Goal: Task Accomplishment & Management: Manage account settings

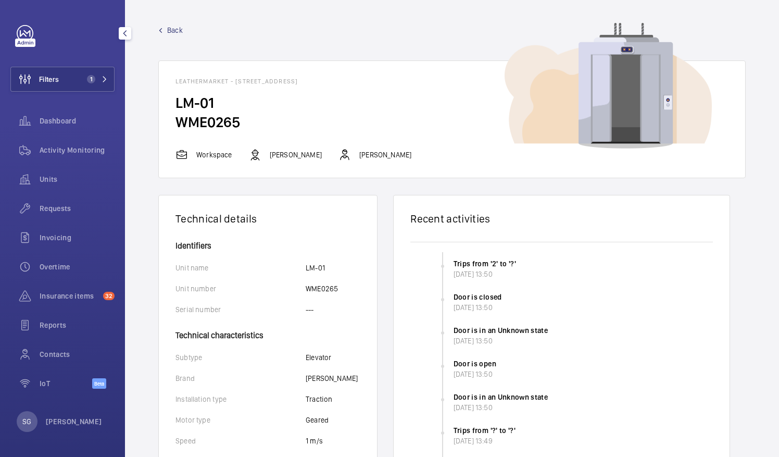
scroll to position [568, 0]
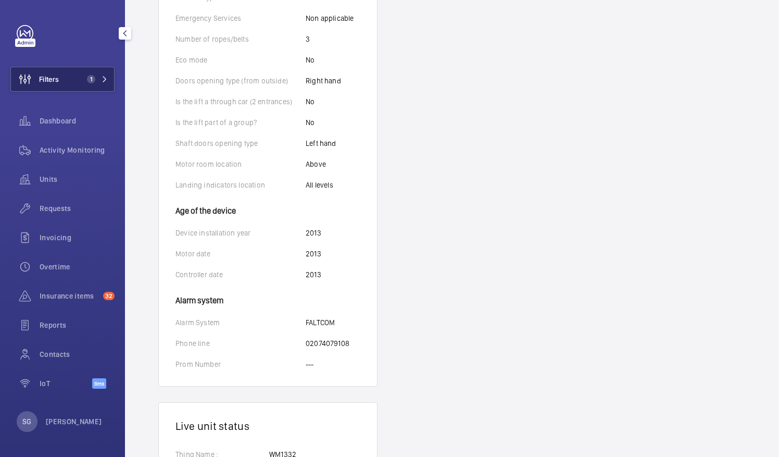
click at [107, 72] on button "Filters 1" at bounding box center [62, 79] width 104 height 25
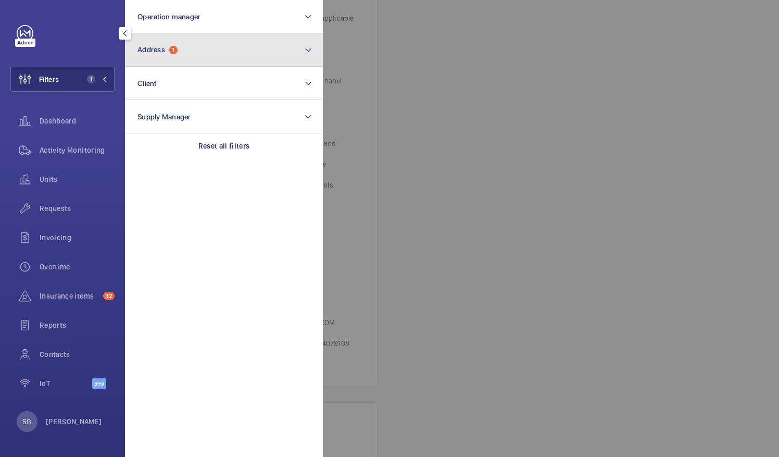
click at [306, 47] on mat-icon at bounding box center [308, 50] width 8 height 13
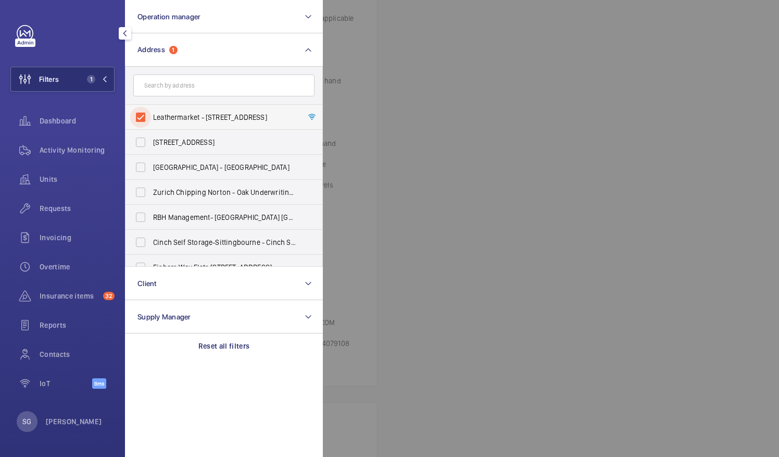
click at [142, 115] on input "Leathermarket - [STREET_ADDRESS]" at bounding box center [140, 117] width 21 height 21
checkbox input "false"
click at [643, 19] on div at bounding box center [712, 228] width 779 height 457
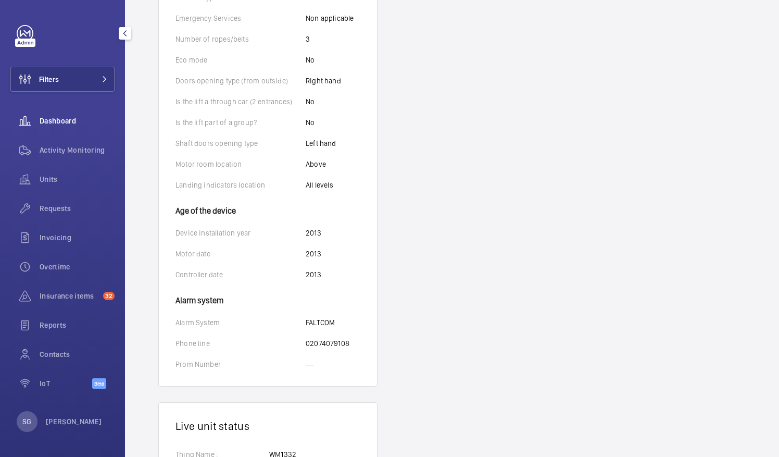
click at [86, 121] on span "Dashboard" at bounding box center [77, 121] width 75 height 10
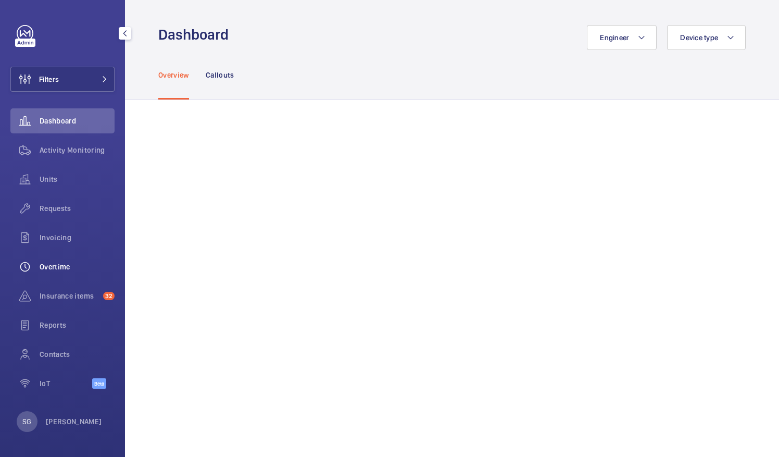
click at [77, 270] on span "Overtime" at bounding box center [77, 266] width 75 height 10
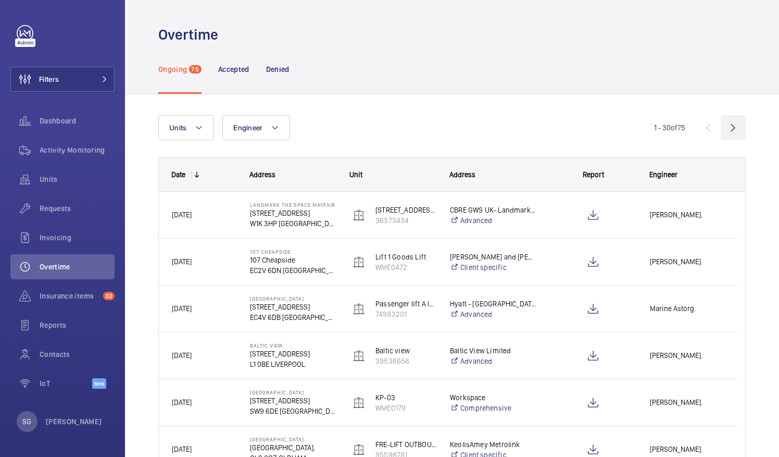
click at [725, 124] on wm-front-icon-button at bounding box center [733, 127] width 25 height 25
click at [721, 131] on wm-front-icon-button at bounding box center [733, 127] width 25 height 25
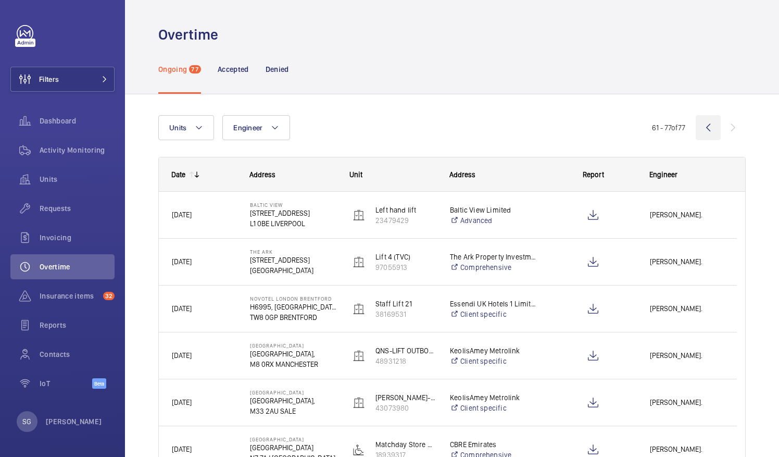
click at [701, 130] on wm-front-icon-button at bounding box center [708, 127] width 25 height 25
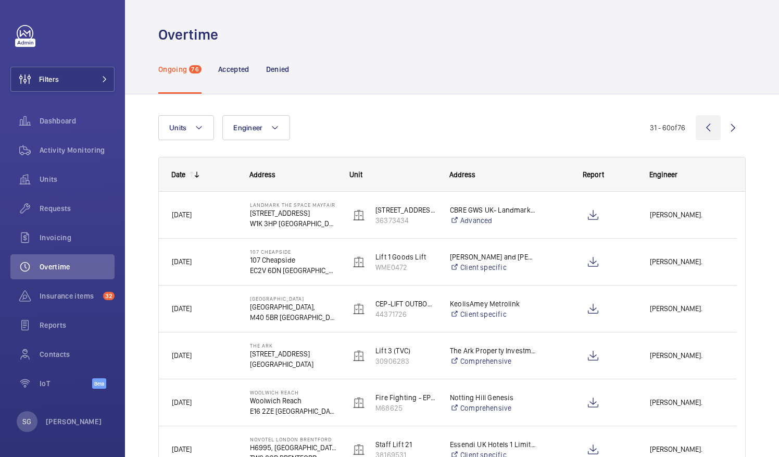
click at [699, 131] on wm-front-icon-button at bounding box center [708, 127] width 25 height 25
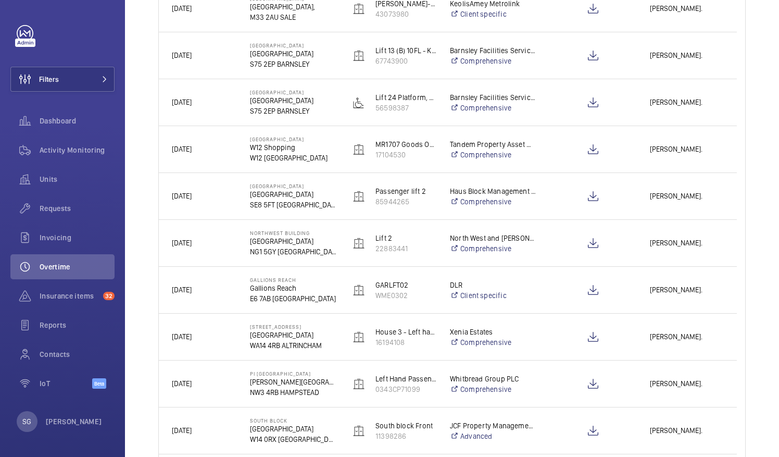
scroll to position [628, 0]
drag, startPoint x: 766, startPoint y: 213, endPoint x: 776, endPoint y: 218, distance: 11.2
click at [776, 218] on div "Overtime Ongoing 75 Accepted Denied Units Engineer More filters Reset all filte…" at bounding box center [452, 228] width 654 height 457
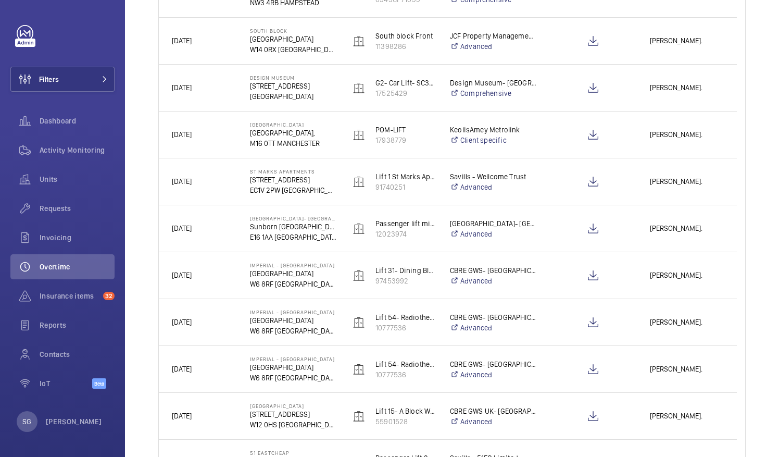
scroll to position [1021, 0]
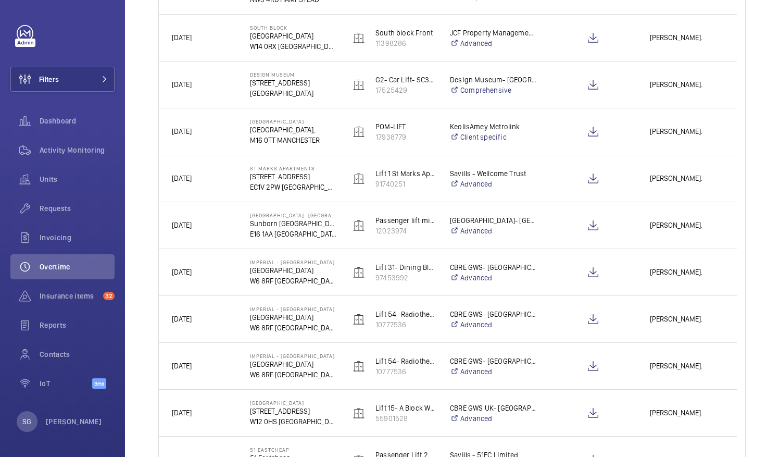
drag, startPoint x: 768, startPoint y: 322, endPoint x: 775, endPoint y: 324, distance: 7.1
click at [775, 324] on div "Overtime Ongoing 75 Accepted Denied Units Engineer More filters Reset all filte…" at bounding box center [452, 228] width 654 height 457
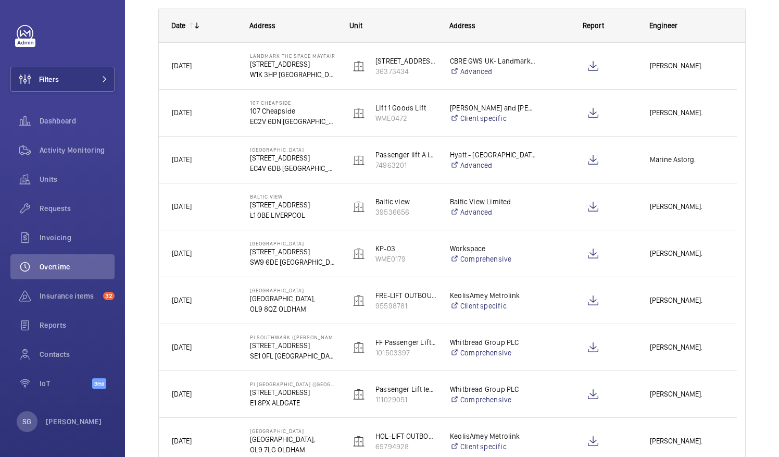
scroll to position [0, 0]
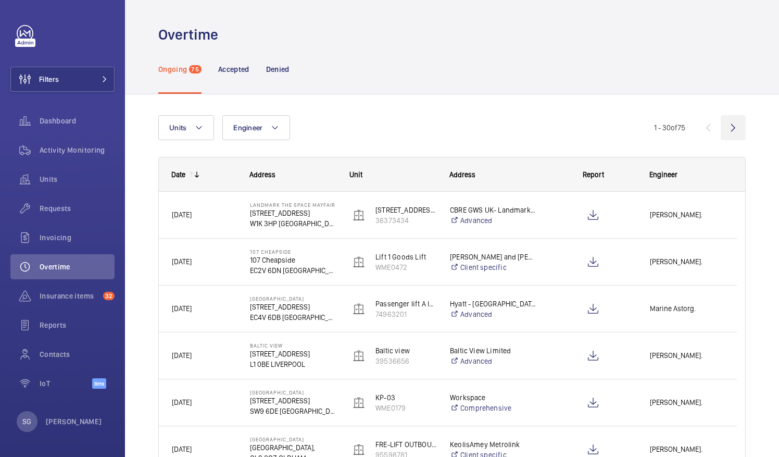
click at [731, 126] on wm-front-icon-button at bounding box center [733, 127] width 25 height 25
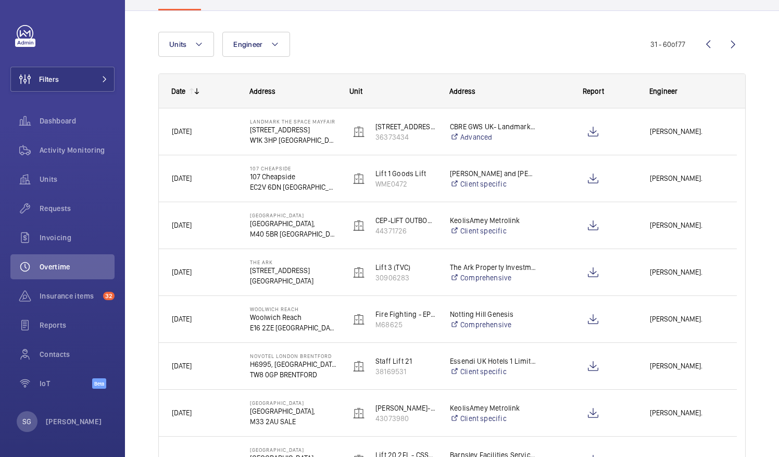
scroll to position [28, 0]
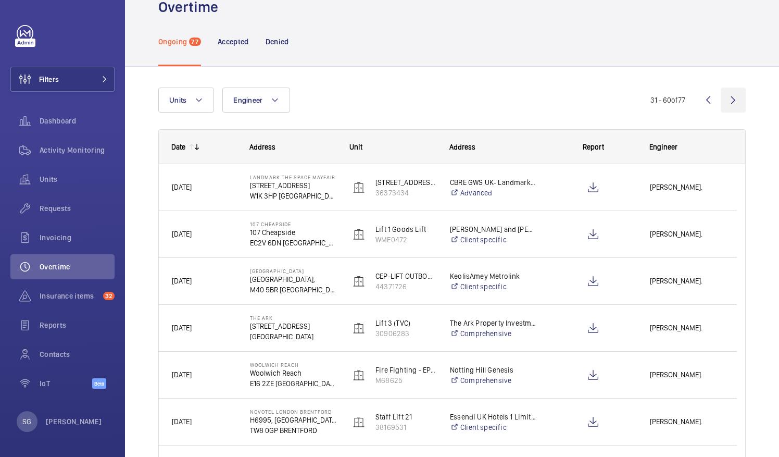
click at [734, 99] on wm-front-icon-button at bounding box center [733, 100] width 25 height 25
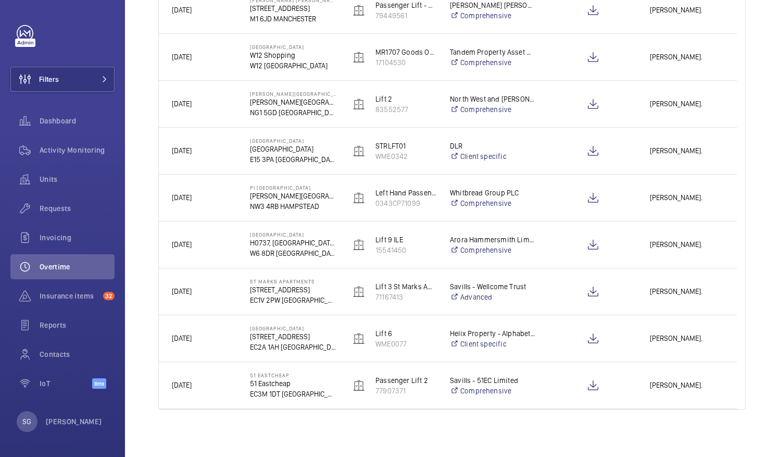
scroll to position [582, 0]
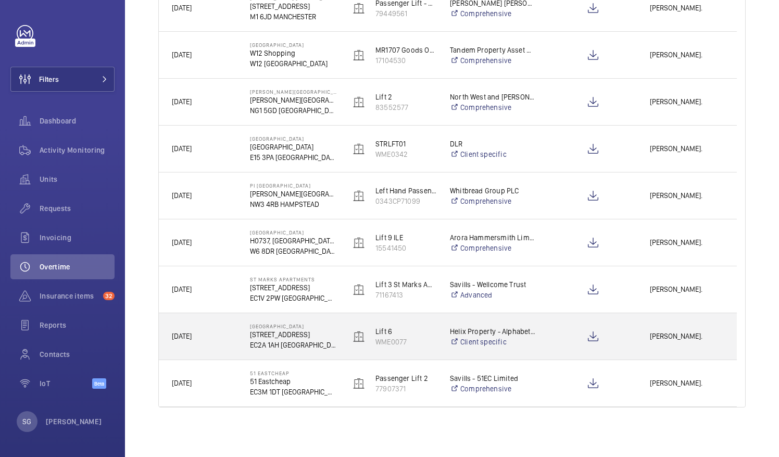
click at [663, 353] on div "[PERSON_NAME]." at bounding box center [687, 336] width 100 height 46
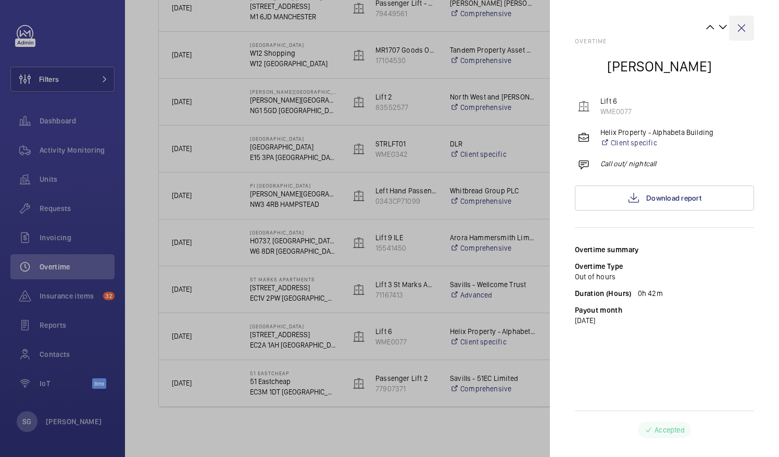
click at [742, 24] on wm-front-icon-button at bounding box center [741, 28] width 25 height 25
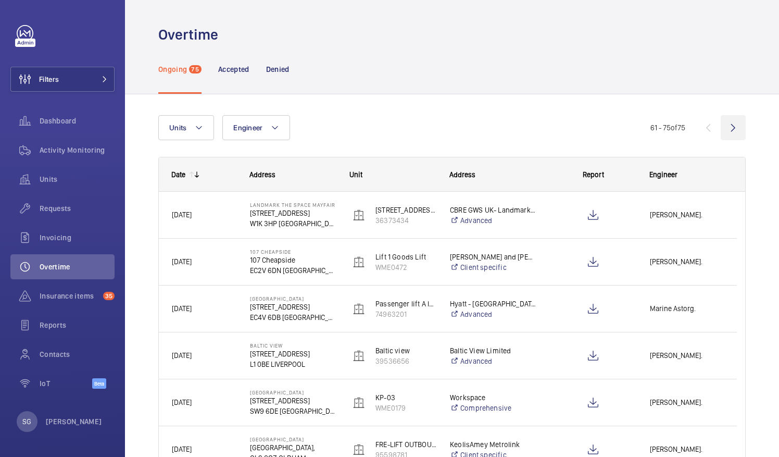
click at [727, 126] on wm-front-icon-button at bounding box center [733, 127] width 25 height 25
click at [727, 130] on wm-front-icon-button at bounding box center [733, 127] width 25 height 25
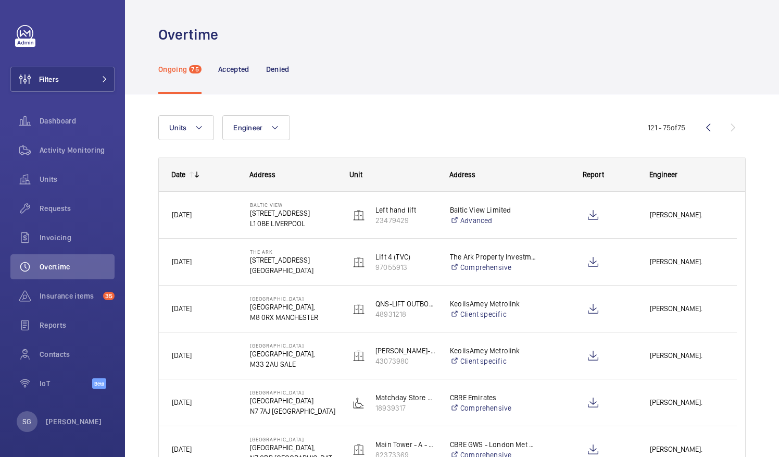
scroll to position [79, 0]
